Goal: Task Accomplishment & Management: Complete application form

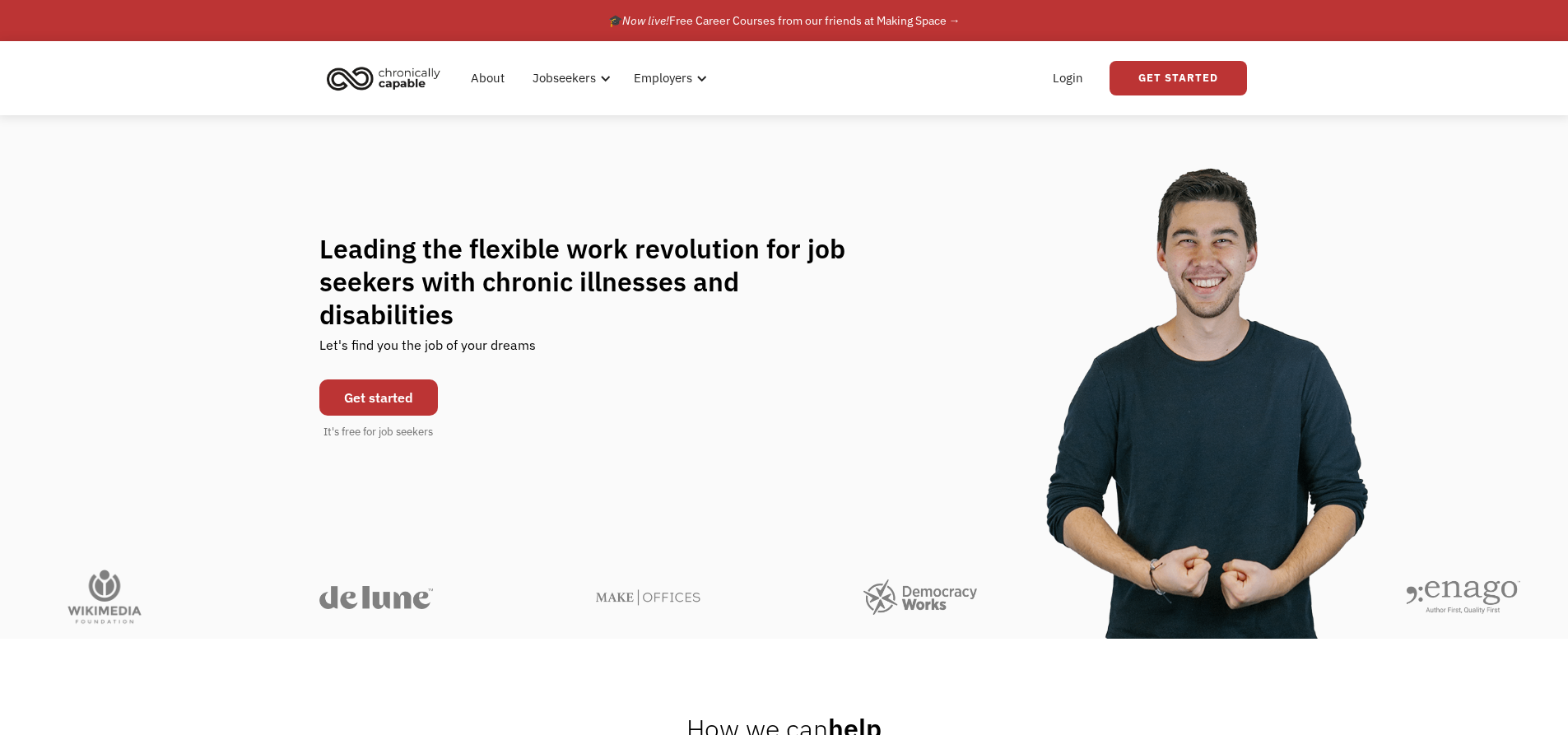
drag, startPoint x: 388, startPoint y: 379, endPoint x: 397, endPoint y: 379, distance: 9.0
click at [388, 380] on link "Get started" at bounding box center [379, 398] width 119 height 36
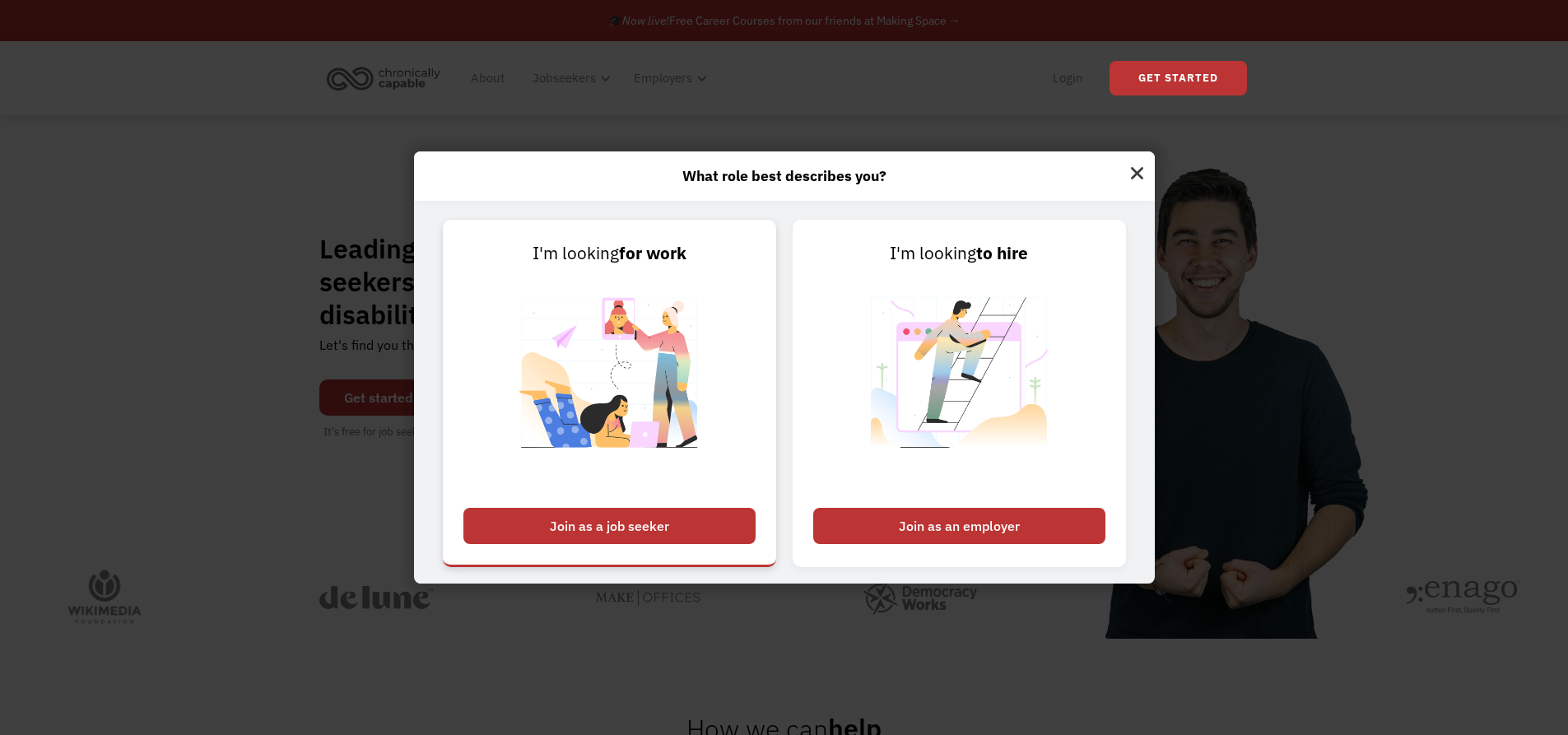
click at [659, 535] on div "Join as a job seeker" at bounding box center [610, 527] width 293 height 36
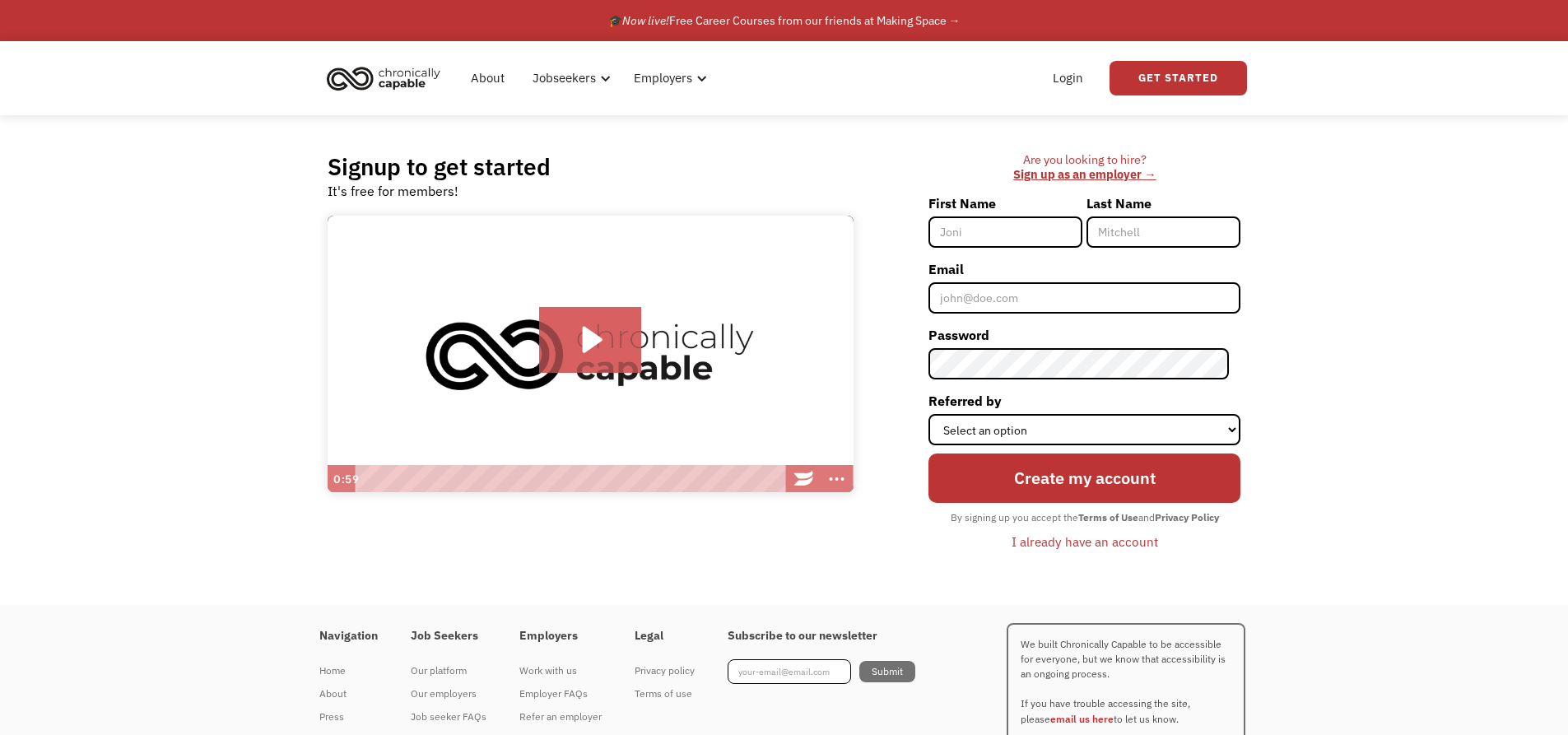
click at [976, 232] on input "First Name" at bounding box center [1005, 232] width 154 height 32
type input "Alexandria"
type input "Buchanan"
click at [1035, 309] on input "Email" at bounding box center [1084, 298] width 312 height 32
type input "you.and.i.the.lungs@gmail.com"
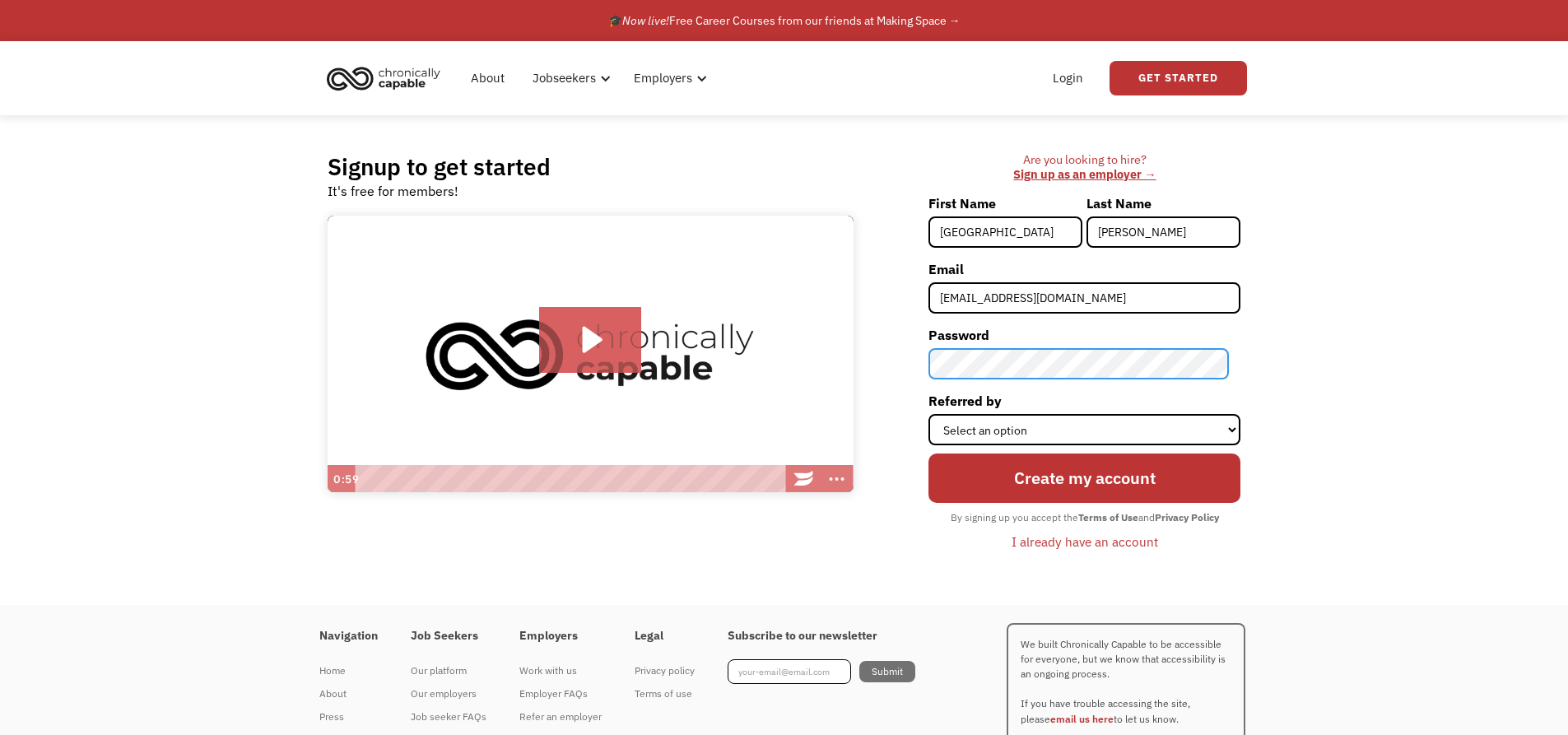
click at [707, 374] on div "Signup to get started It's free for members! Click for sound @keyframes VOLUME_…" at bounding box center [784, 360] width 963 height 490
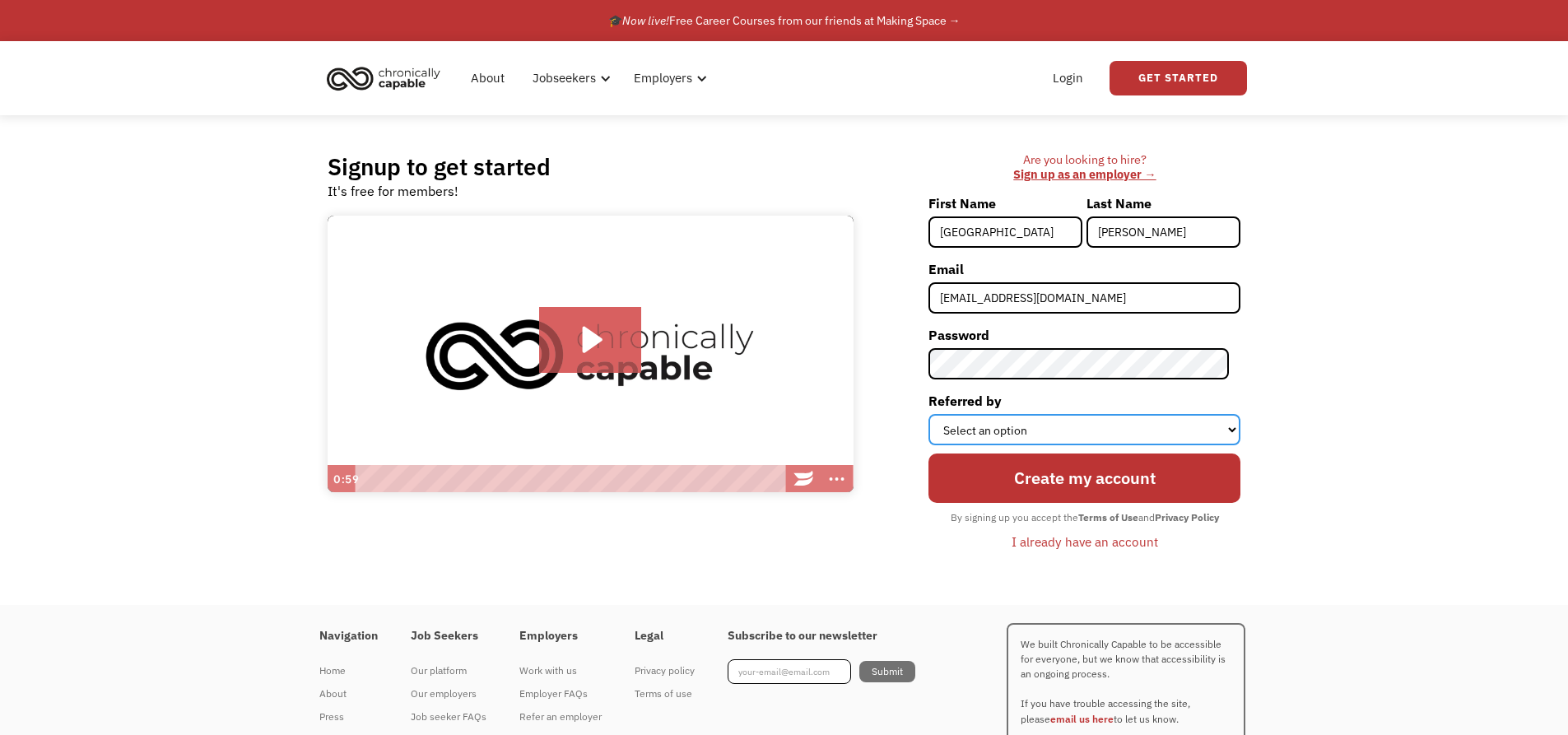
click at [1057, 424] on select "Select an option Instagram Facebook Twitter Search Engine News Article Word of …" at bounding box center [1084, 430] width 312 height 32
select select "Other"
click at [940, 414] on select "Select an option Instagram Facebook Twitter Search Engine News Article Word of …" at bounding box center [1084, 430] width 312 height 32
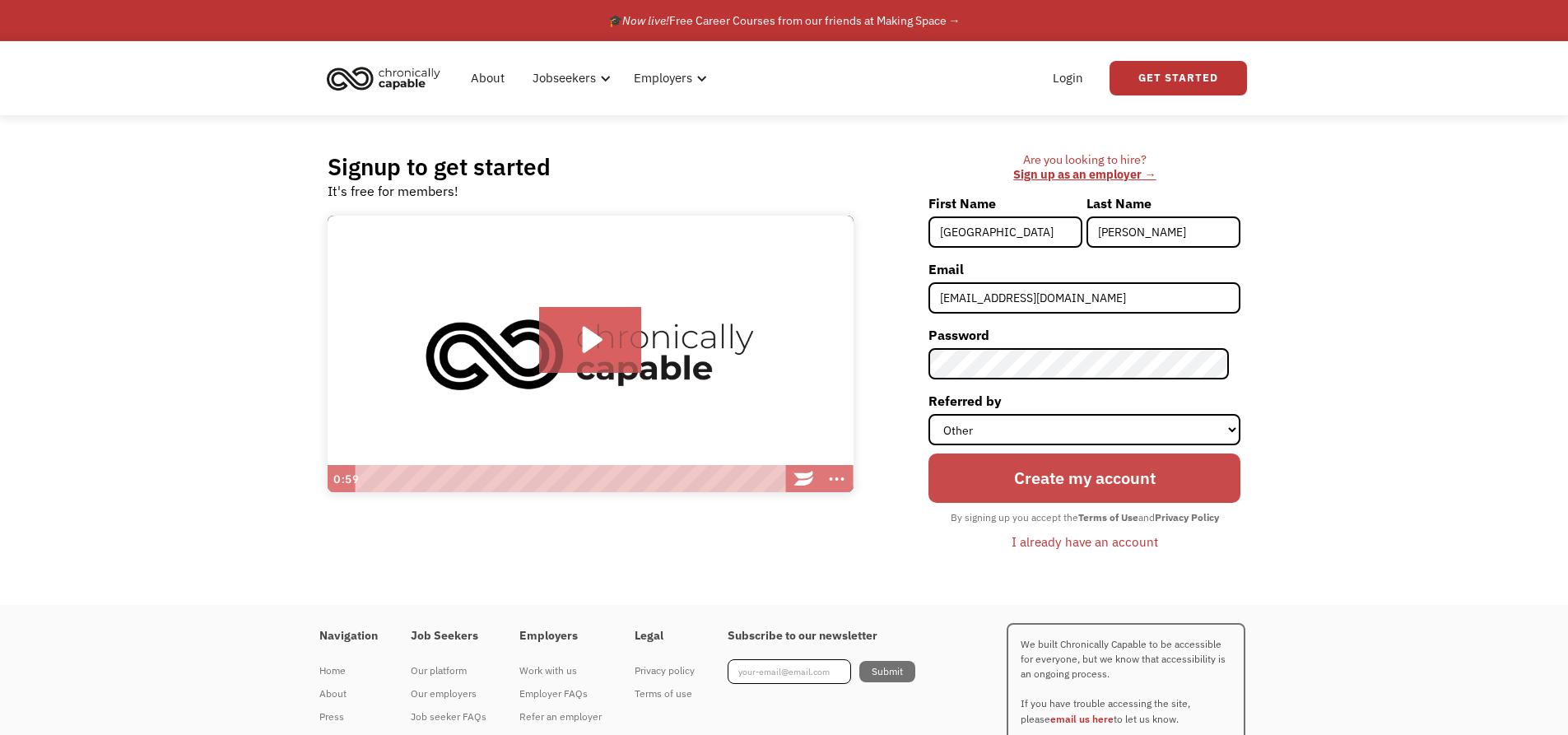
click at [1176, 481] on input "Create my account" at bounding box center [1084, 479] width 312 height 50
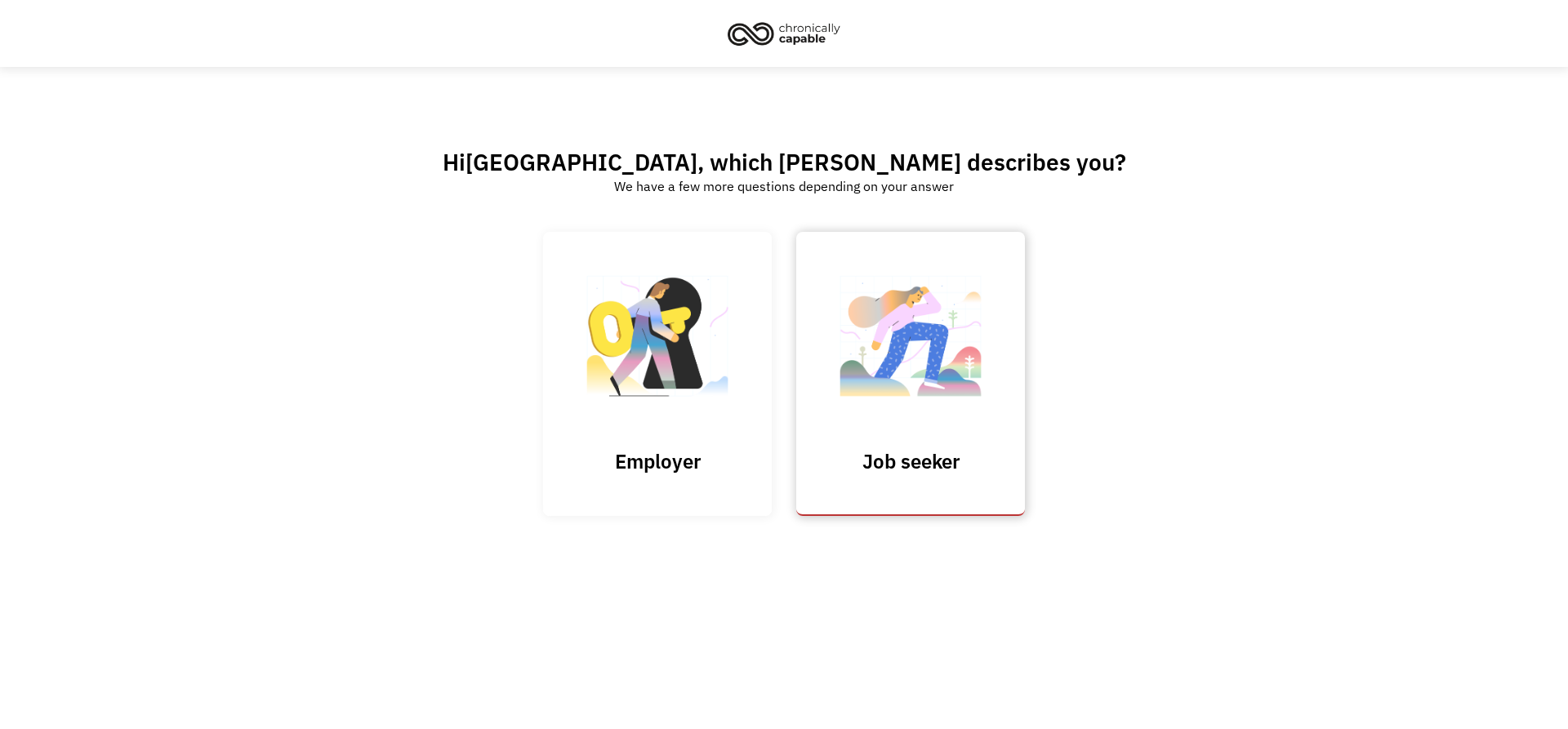
click at [908, 464] on h3 "Job seeker" at bounding box center [910, 461] width 164 height 24
